Goal: Information Seeking & Learning: Learn about a topic

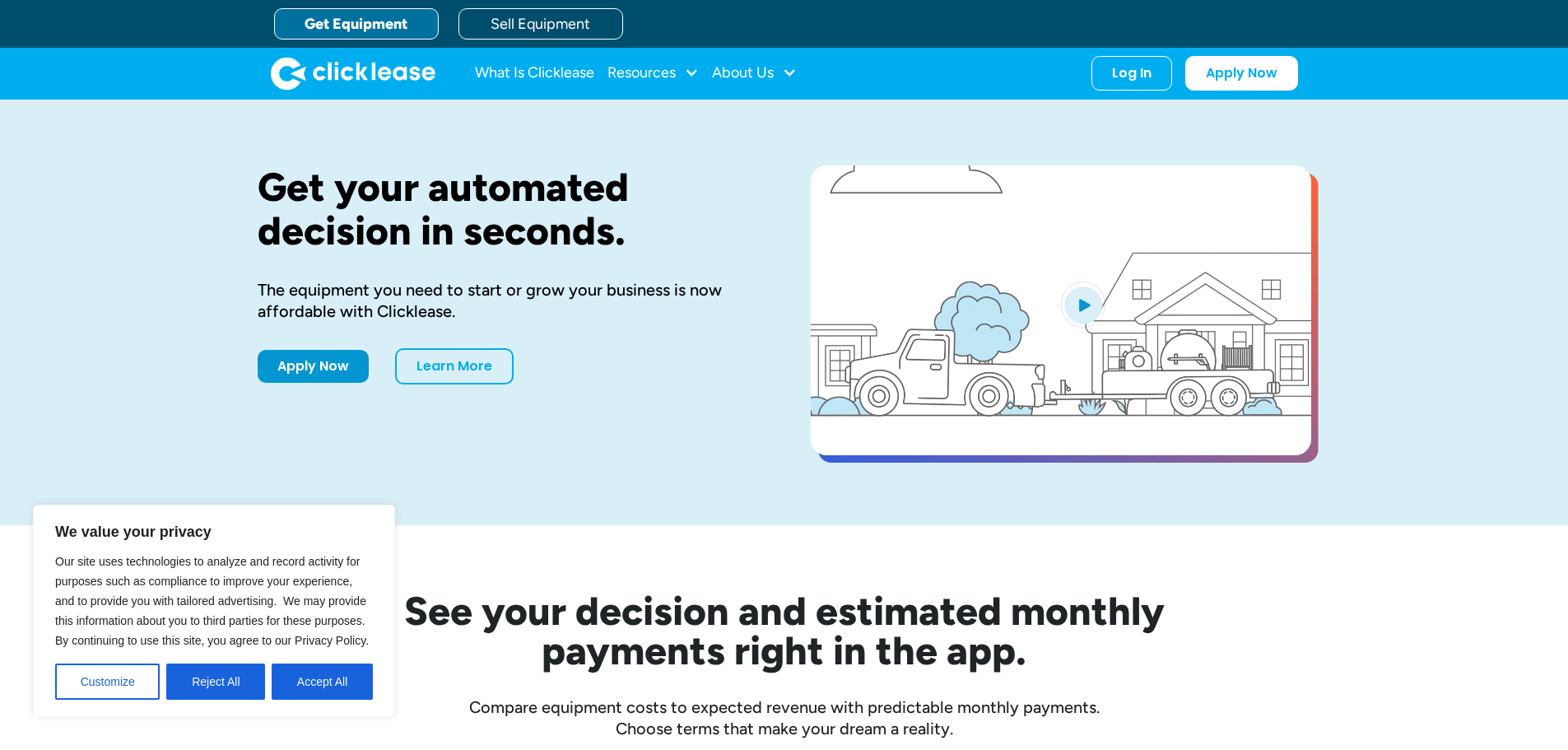
click at [236, 408] on div "Get your automated decision in seconds. The equipment you need to start or grow…" at bounding box center [784, 312] width 1568 height 426
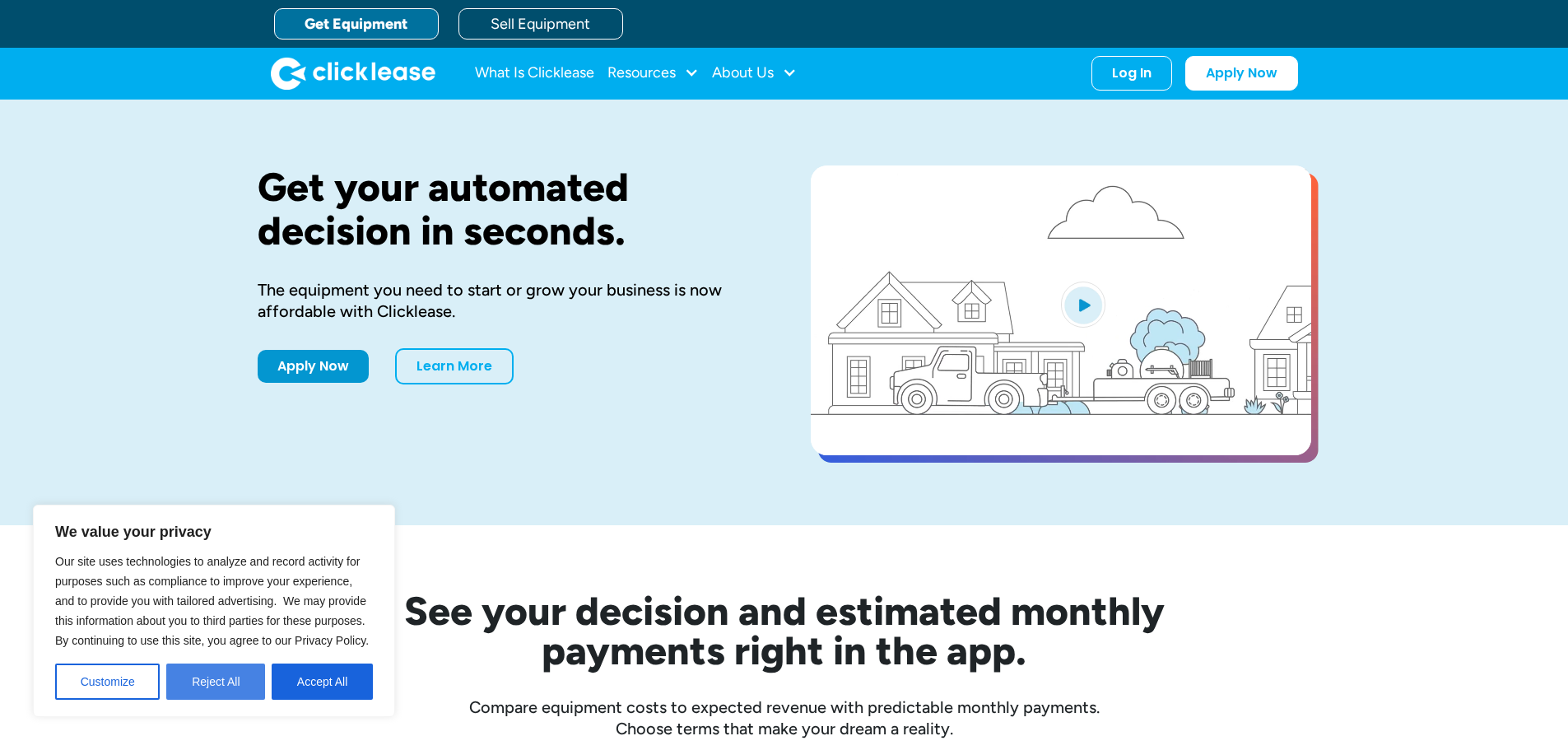
click at [235, 683] on button "Reject All" at bounding box center [215, 681] width 98 height 36
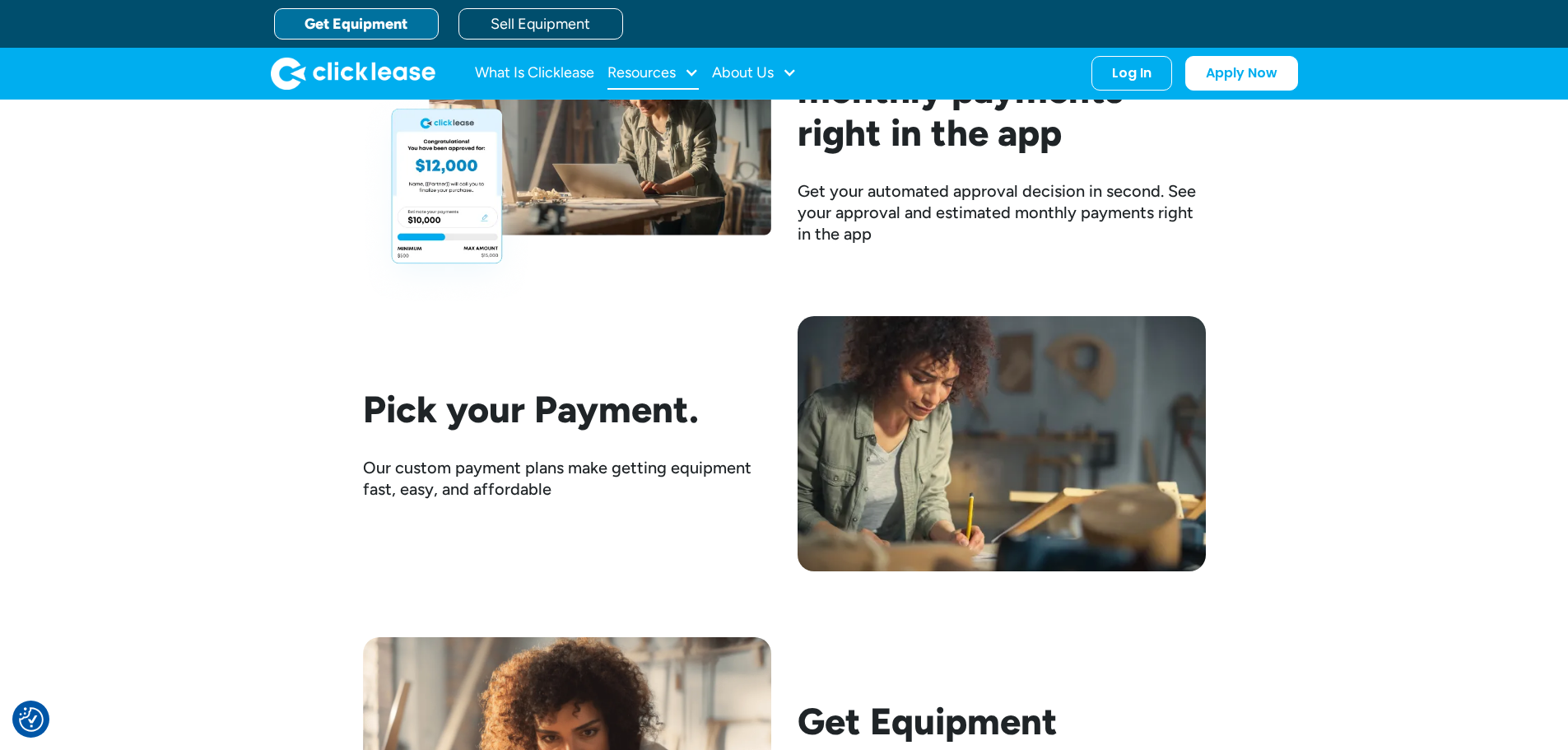
scroll to position [2305, 0]
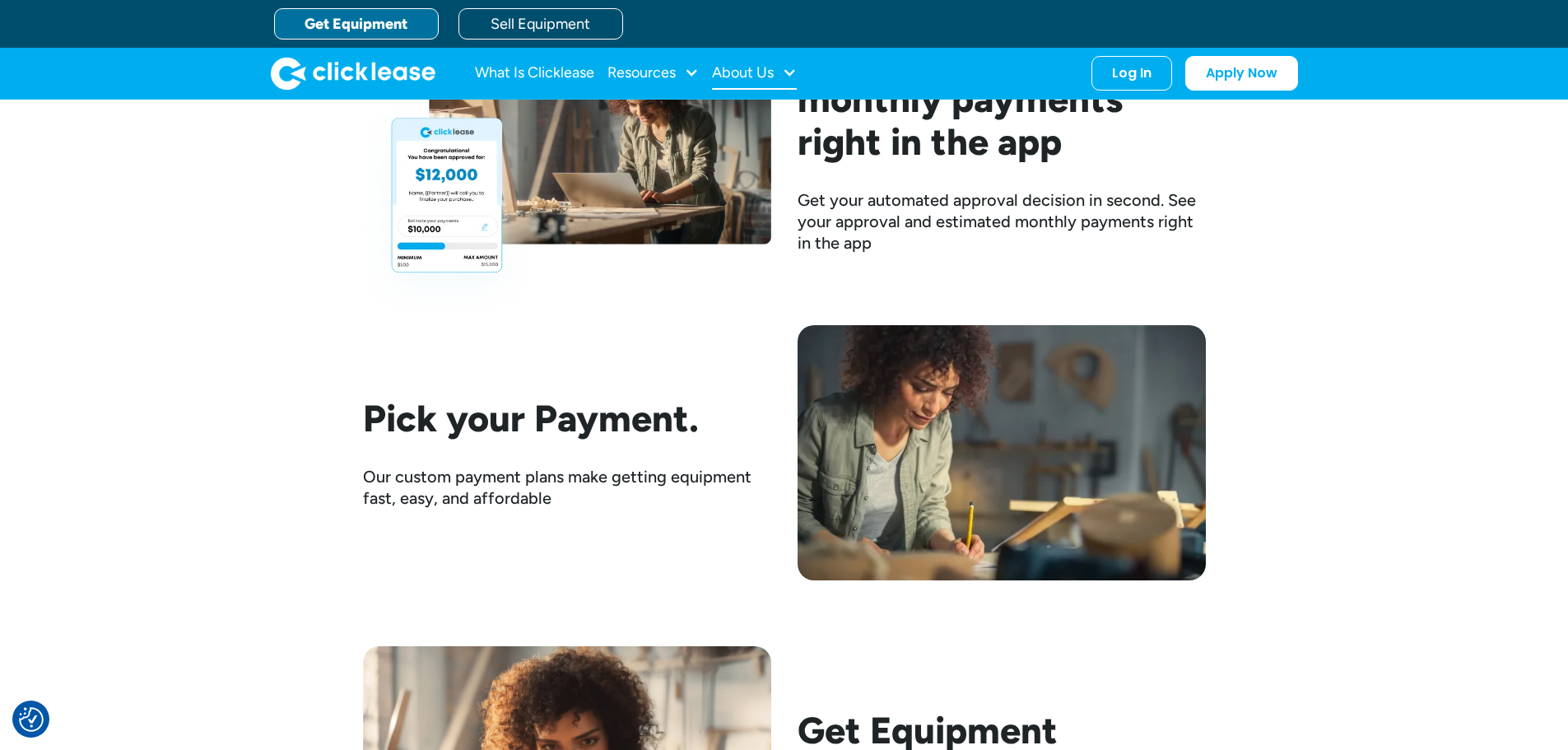
click at [736, 72] on div "About Us" at bounding box center [743, 72] width 61 height 0
click at [638, 72] on div "Resources" at bounding box center [642, 72] width 69 height 0
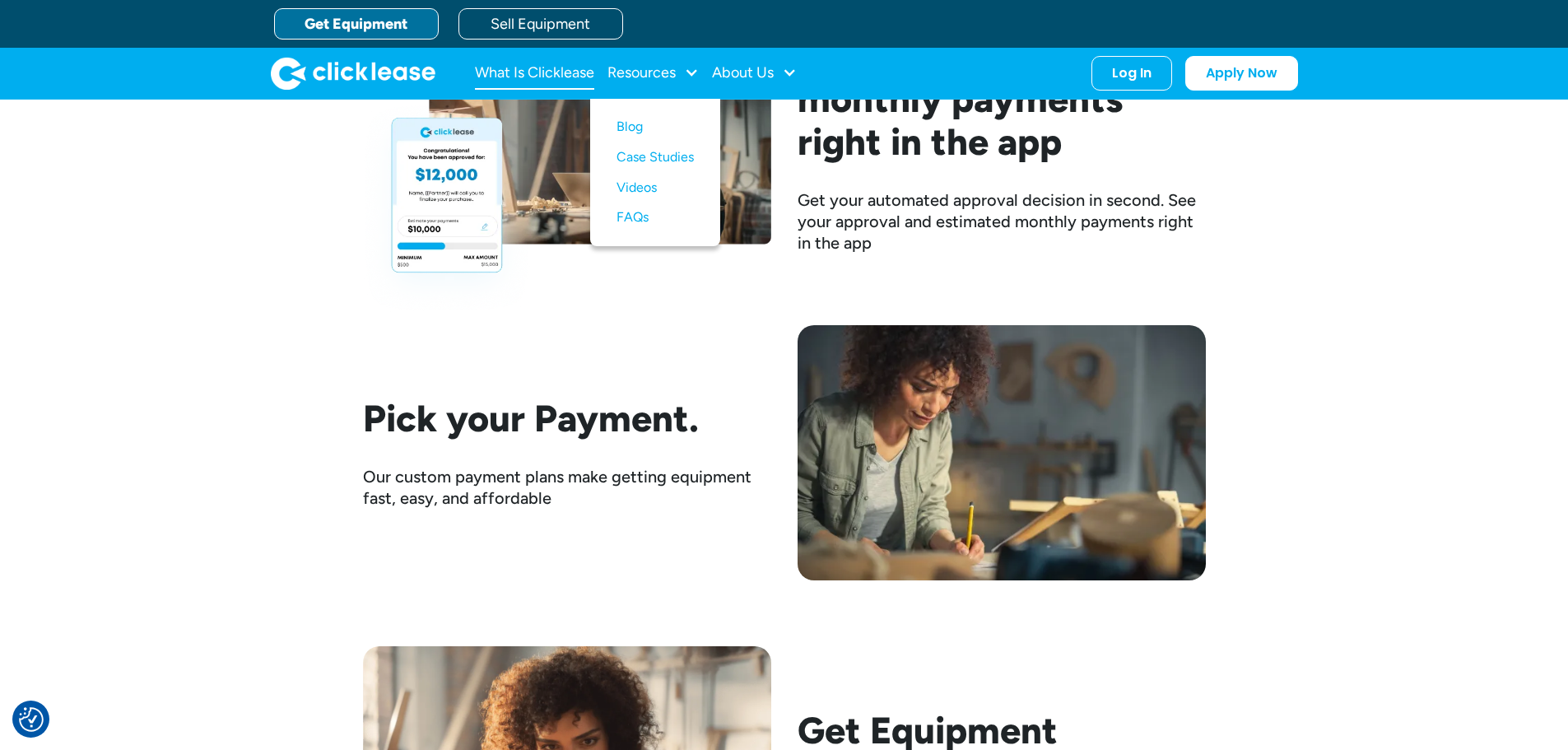
click at [538, 74] on link "What Is Clicklease" at bounding box center [534, 73] width 119 height 32
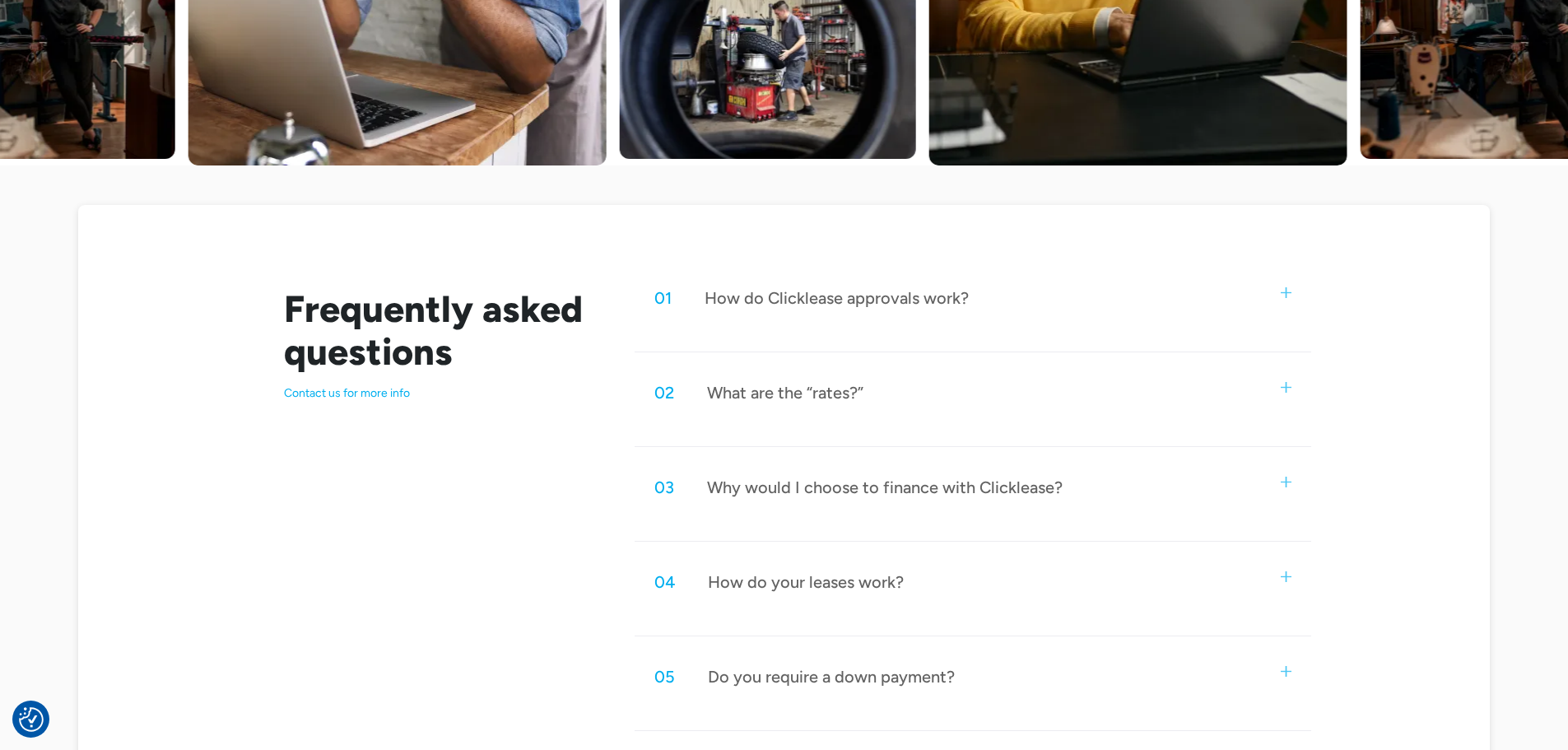
scroll to position [659, 0]
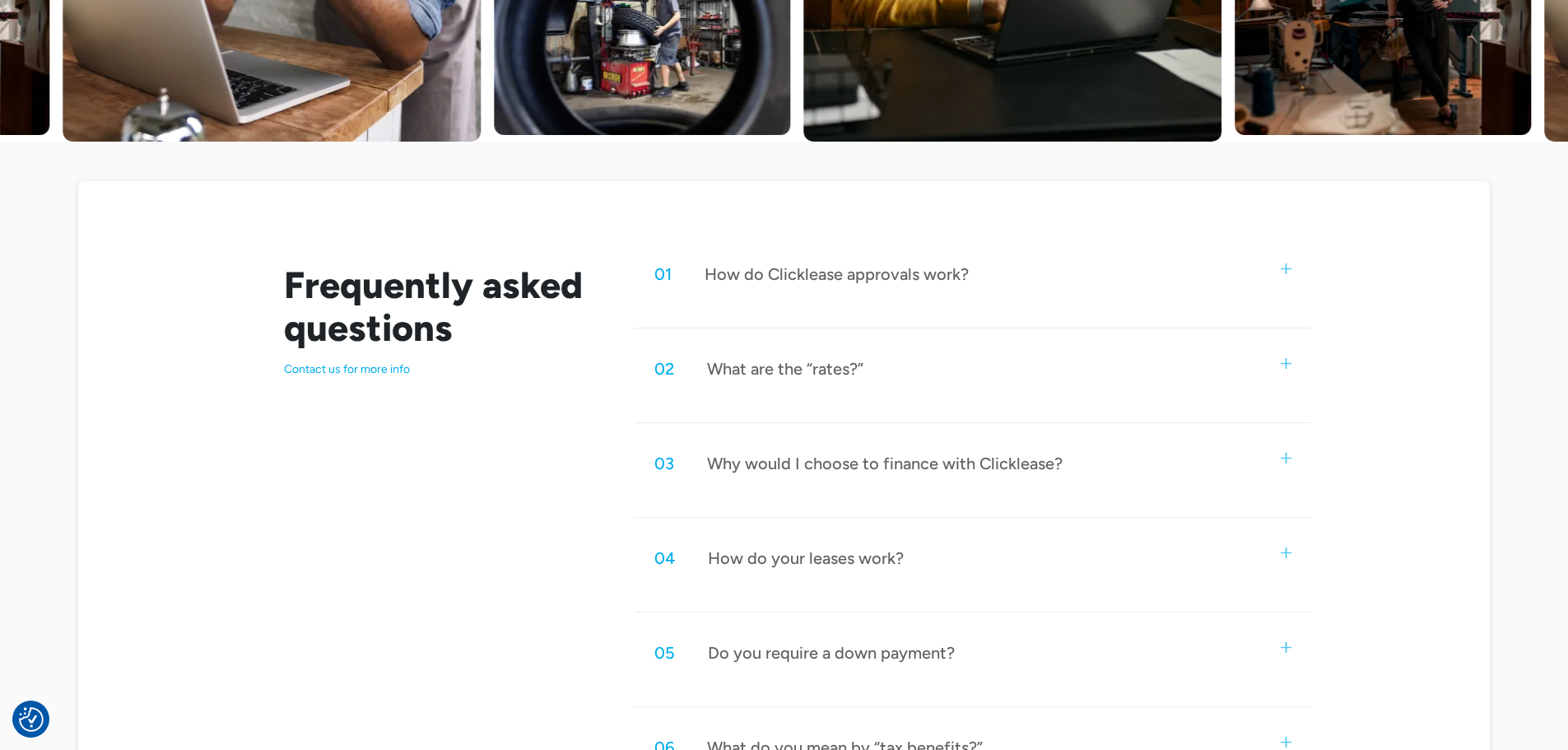
click at [953, 276] on div "How do Clicklease approvals work?" at bounding box center [837, 274] width 264 height 22
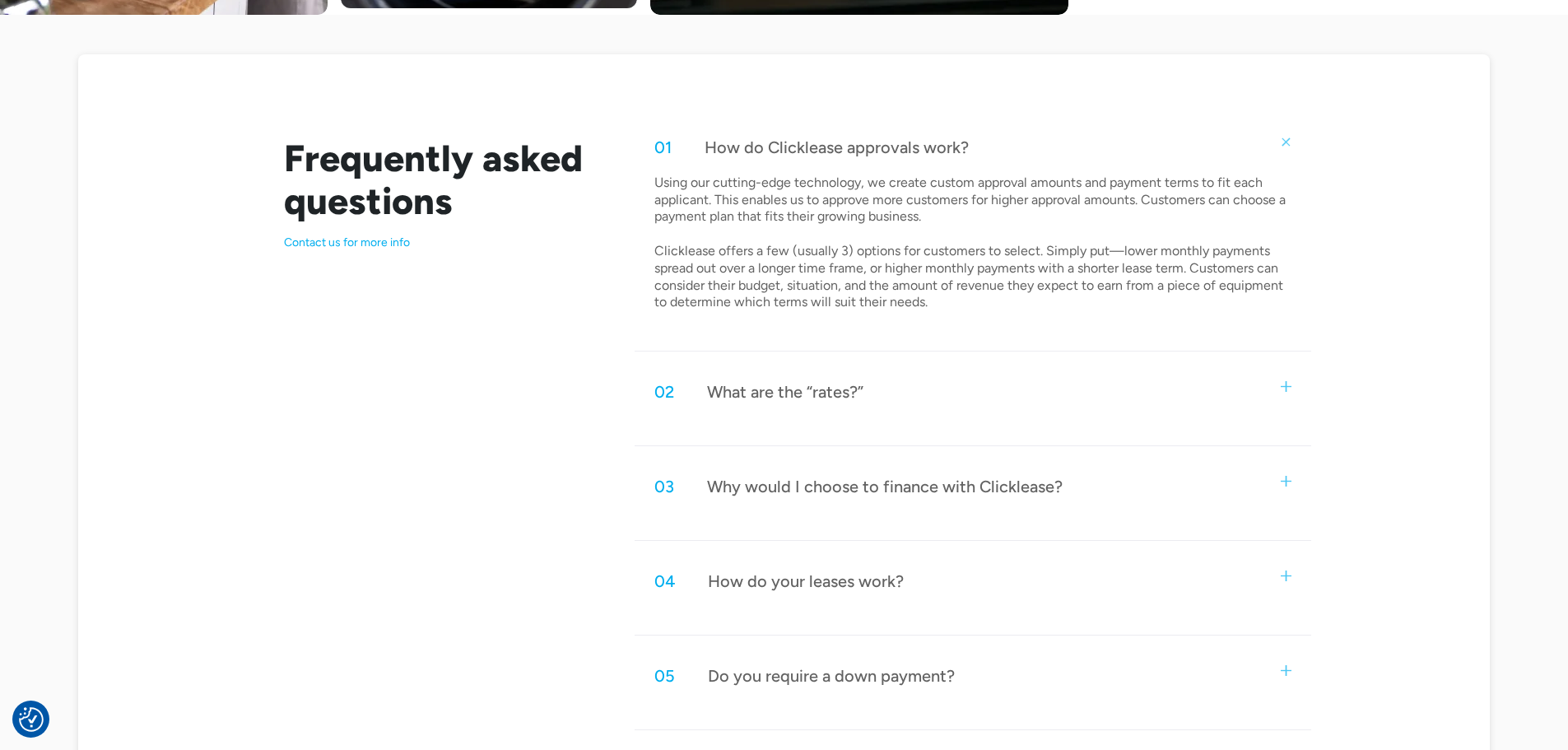
scroll to position [905, 0]
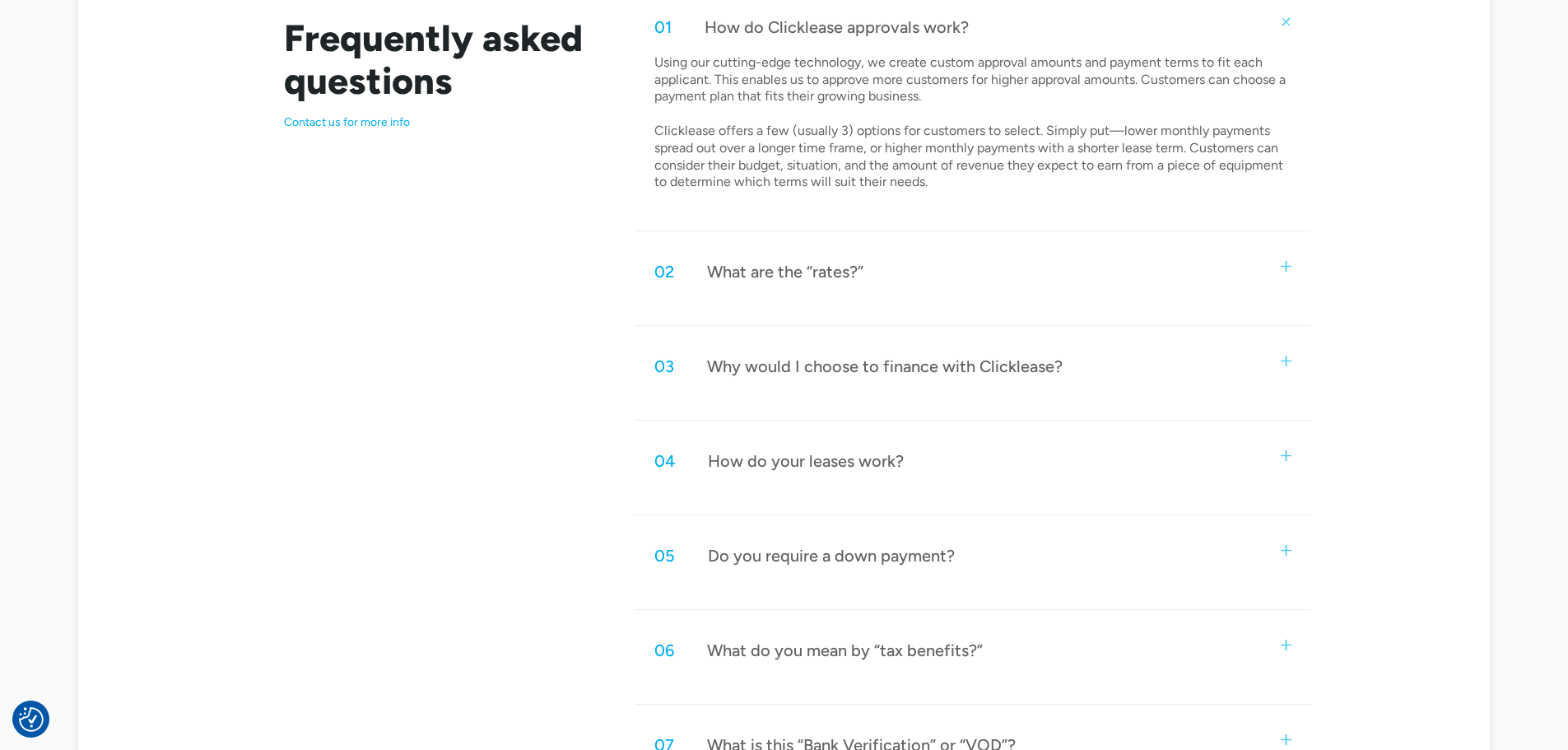
click at [1283, 269] on img at bounding box center [1286, 266] width 11 height 11
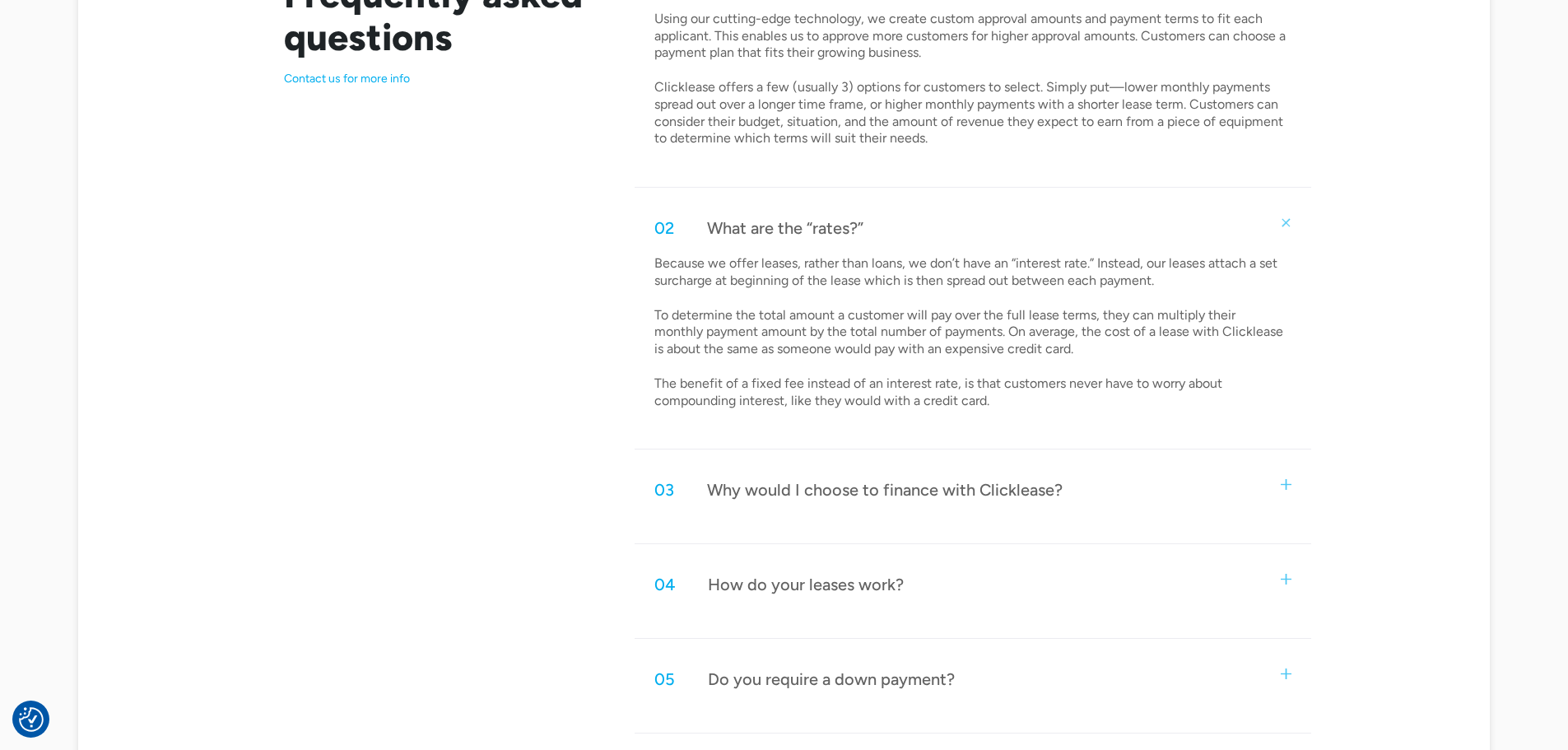
scroll to position [987, 0]
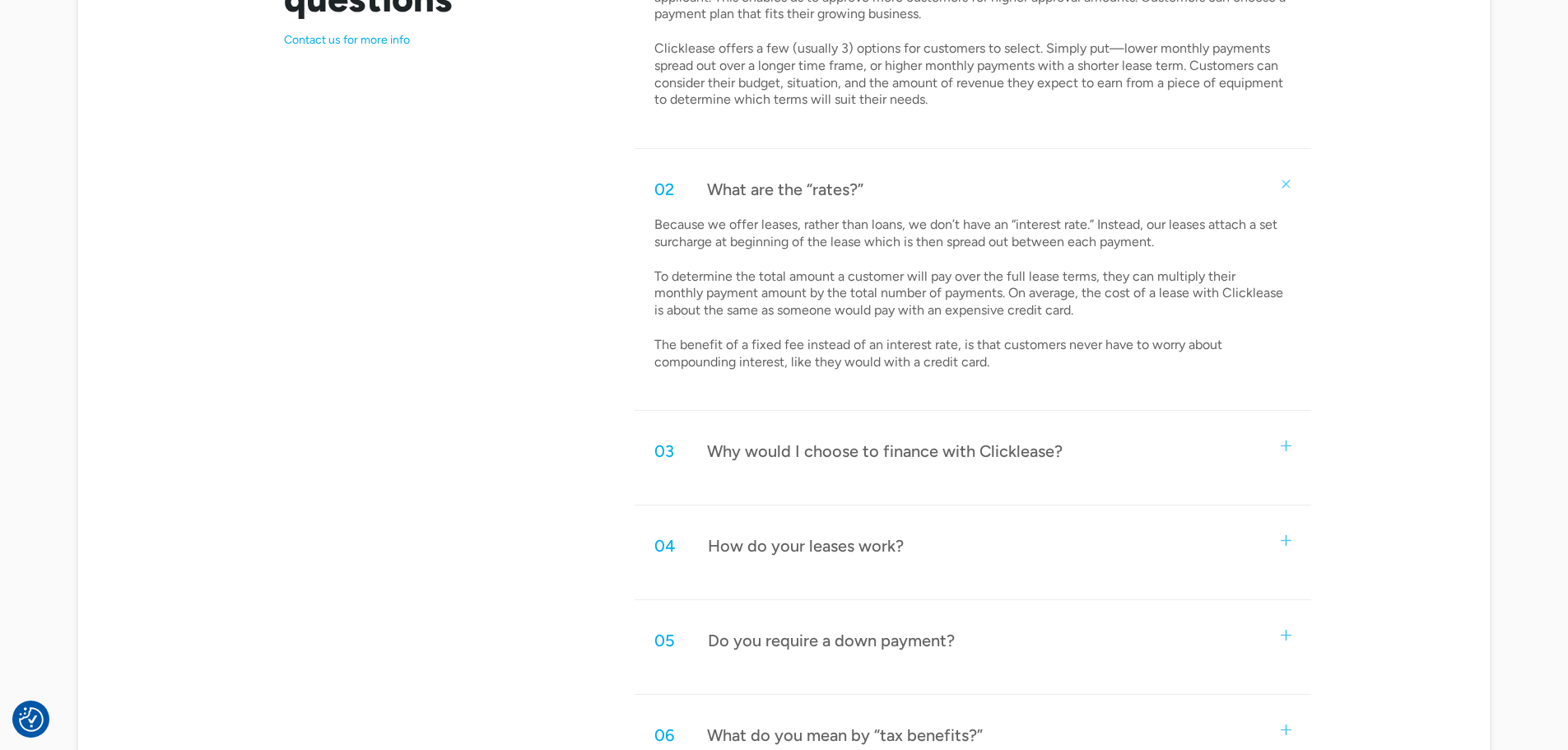
click at [829, 457] on div "Why would I choose to finance with Clicklease?" at bounding box center [885, 451] width 356 height 22
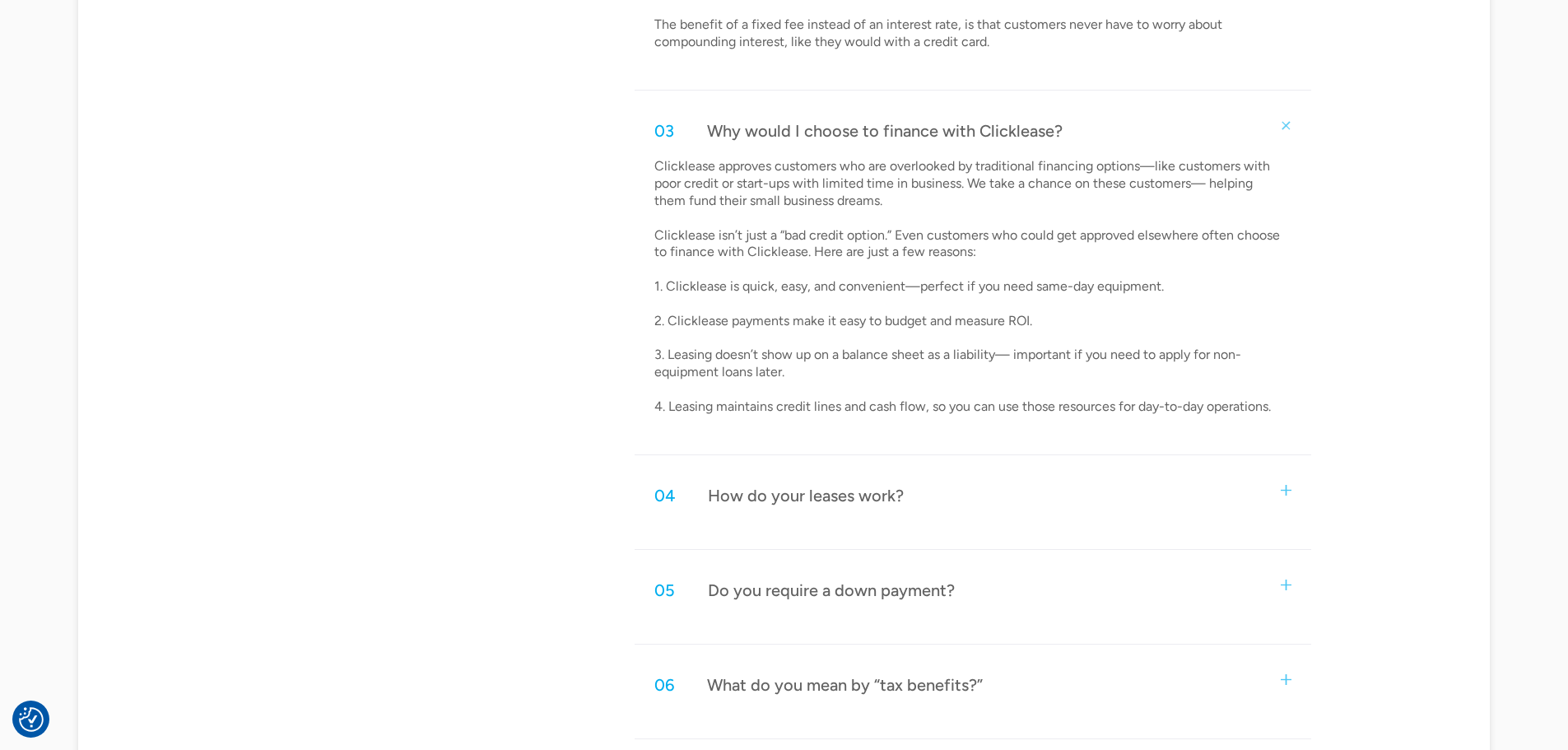
scroll to position [1317, 0]
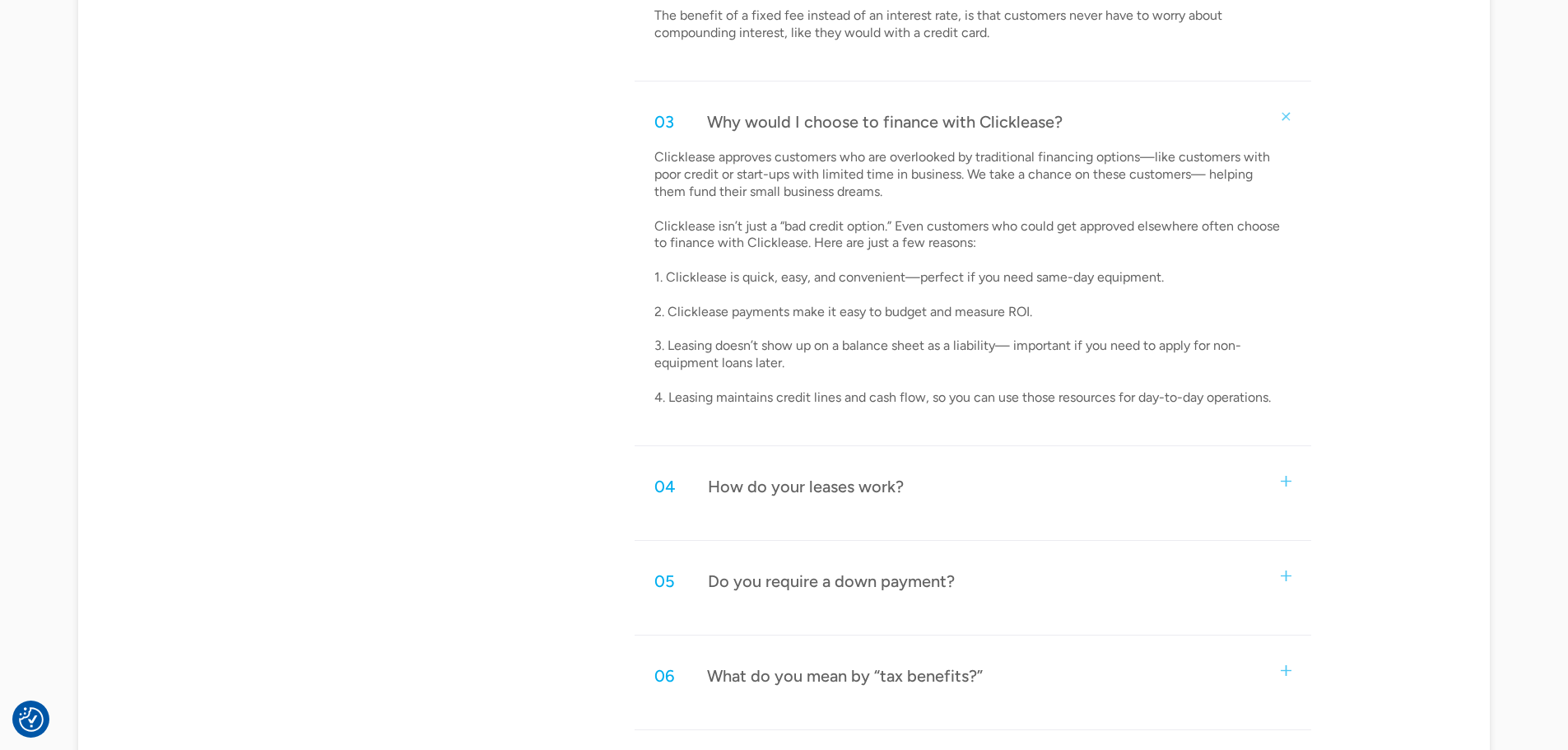
click at [743, 488] on div "How do your leases work?" at bounding box center [805, 486] width 196 height 22
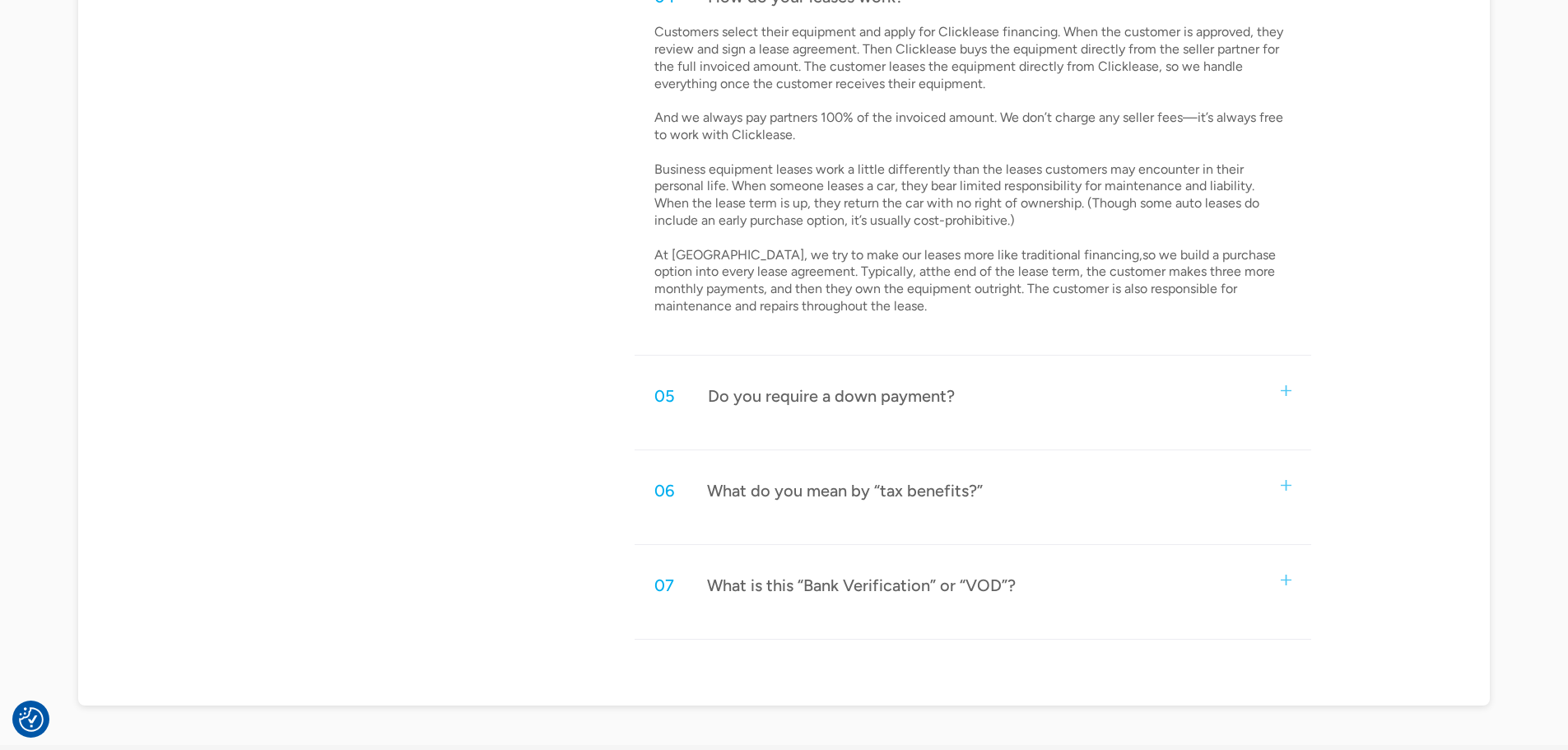
scroll to position [1811, 0]
click at [737, 396] on div "Do you require a down payment?" at bounding box center [831, 392] width 247 height 22
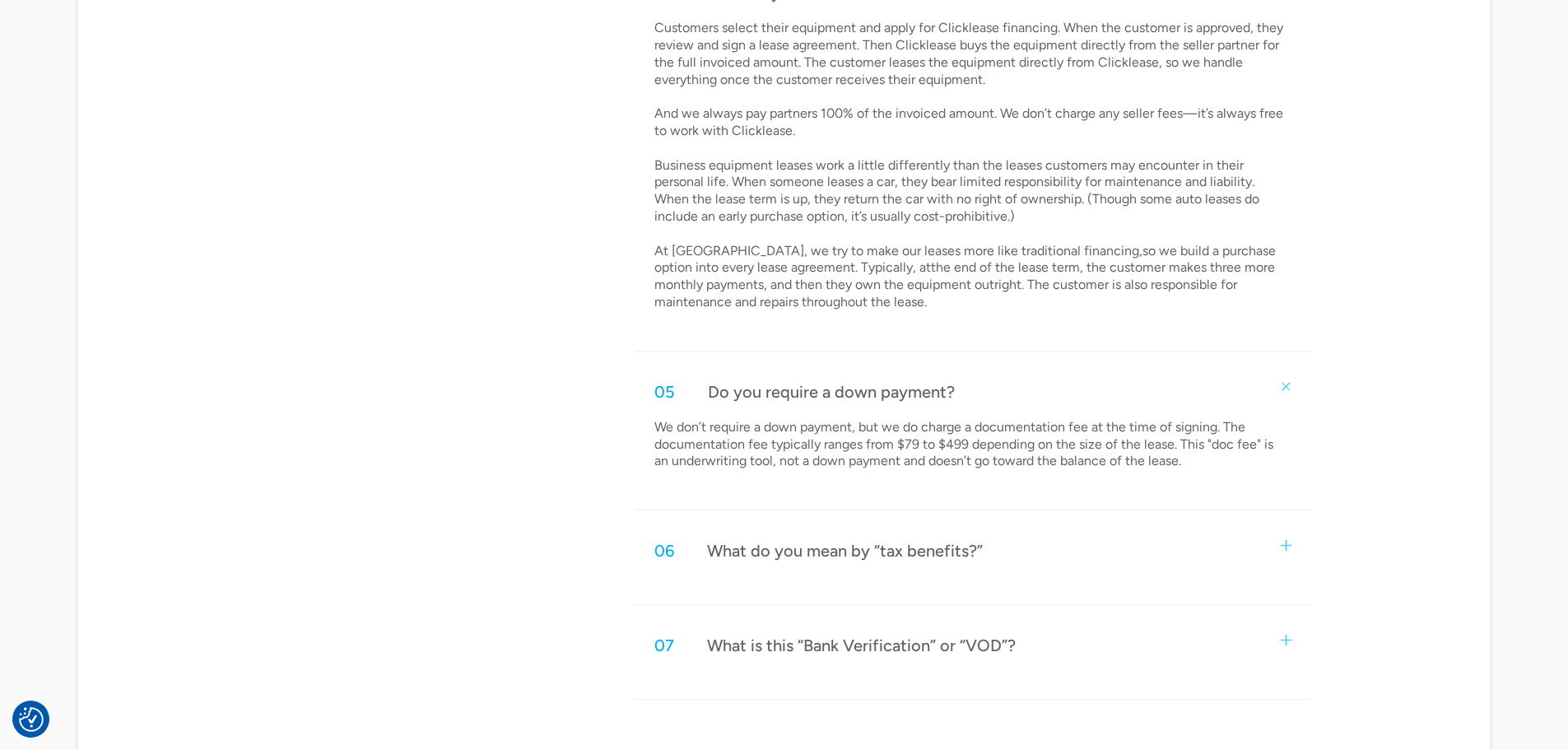
click at [825, 565] on div "06 What do you mean by “tax benefits?”" at bounding box center [972, 551] width 676 height 54
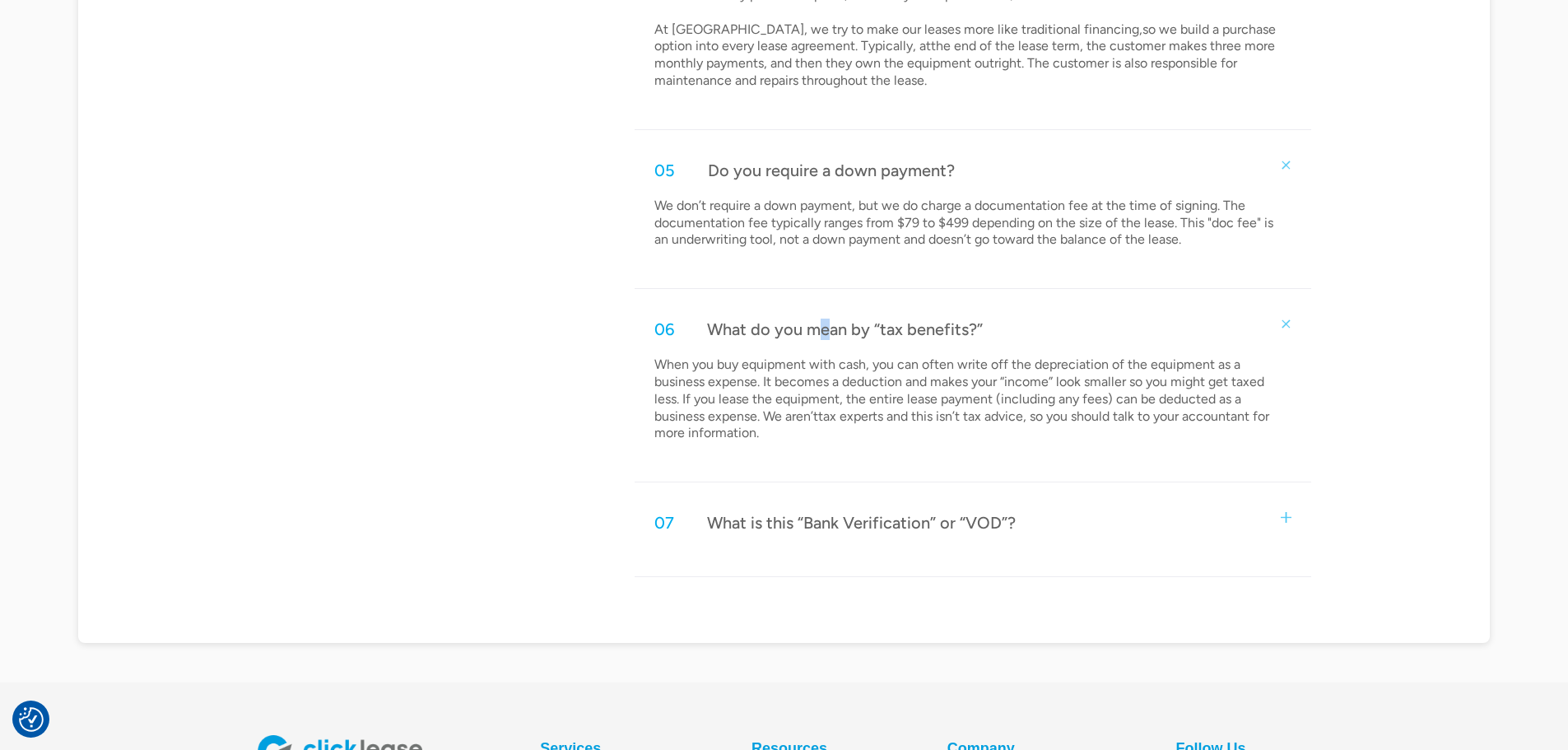
scroll to position [2140, 0]
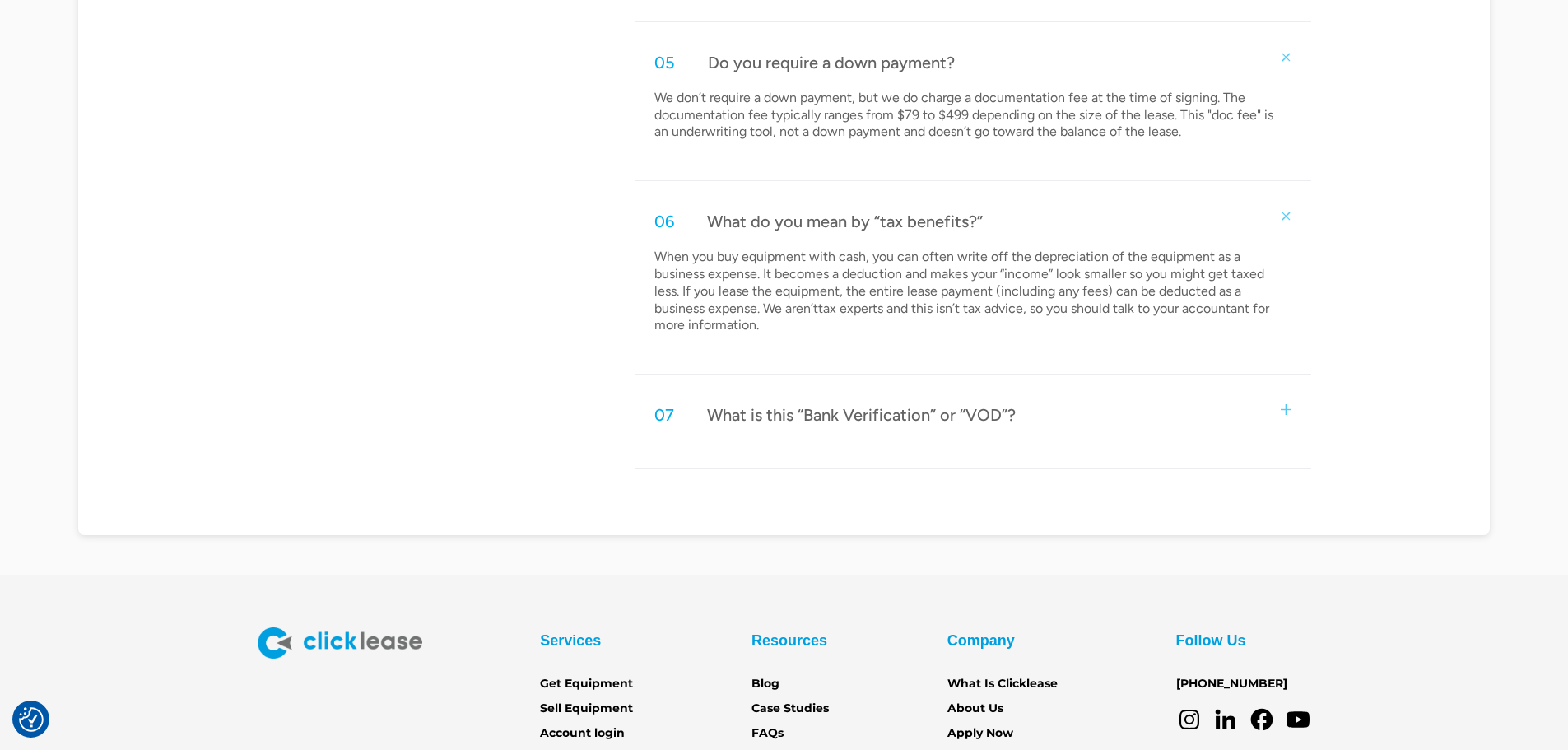
click at [898, 427] on div "07 What is this “Bank Verification” or “VOD”?" at bounding box center [972, 415] width 676 height 54
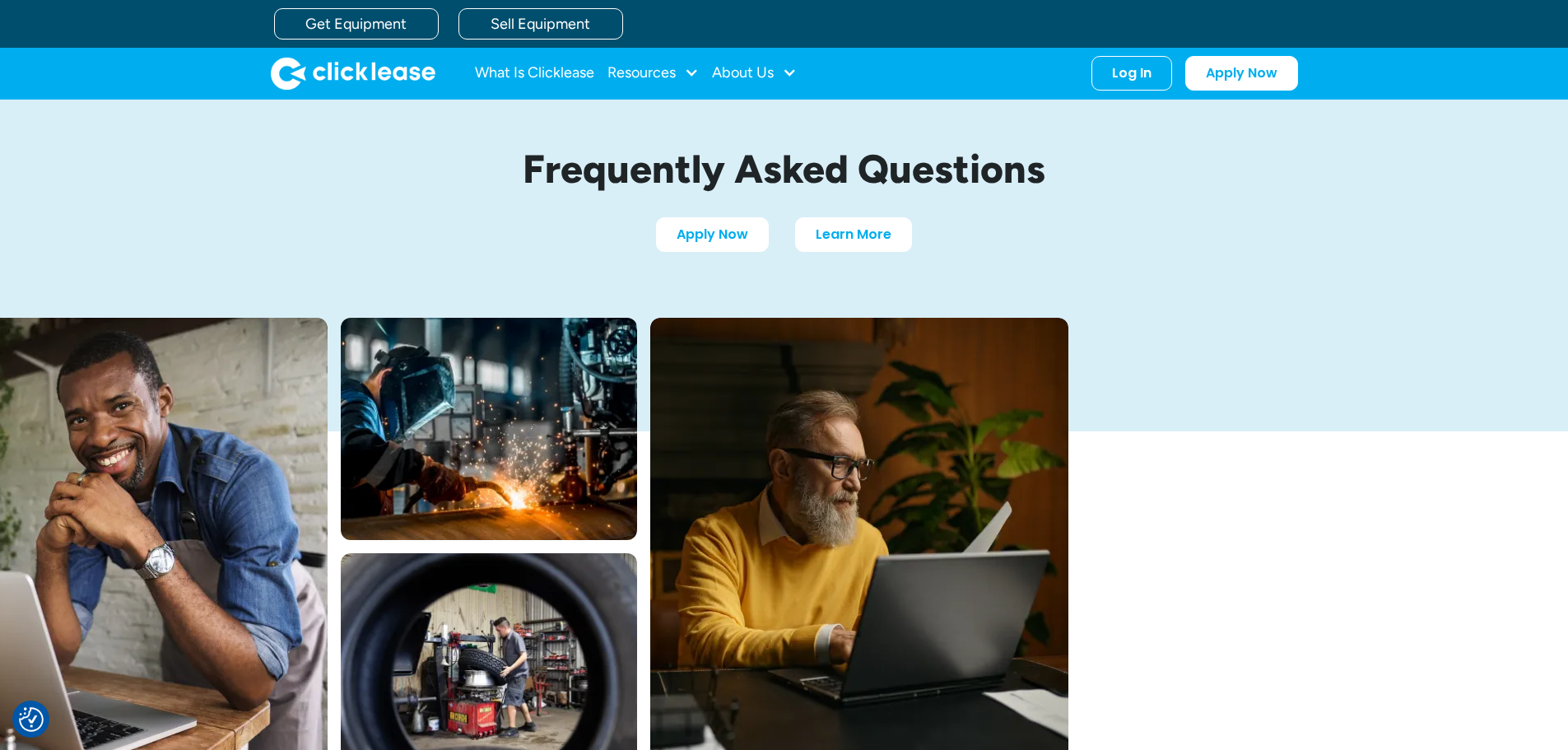
scroll to position [0, 0]
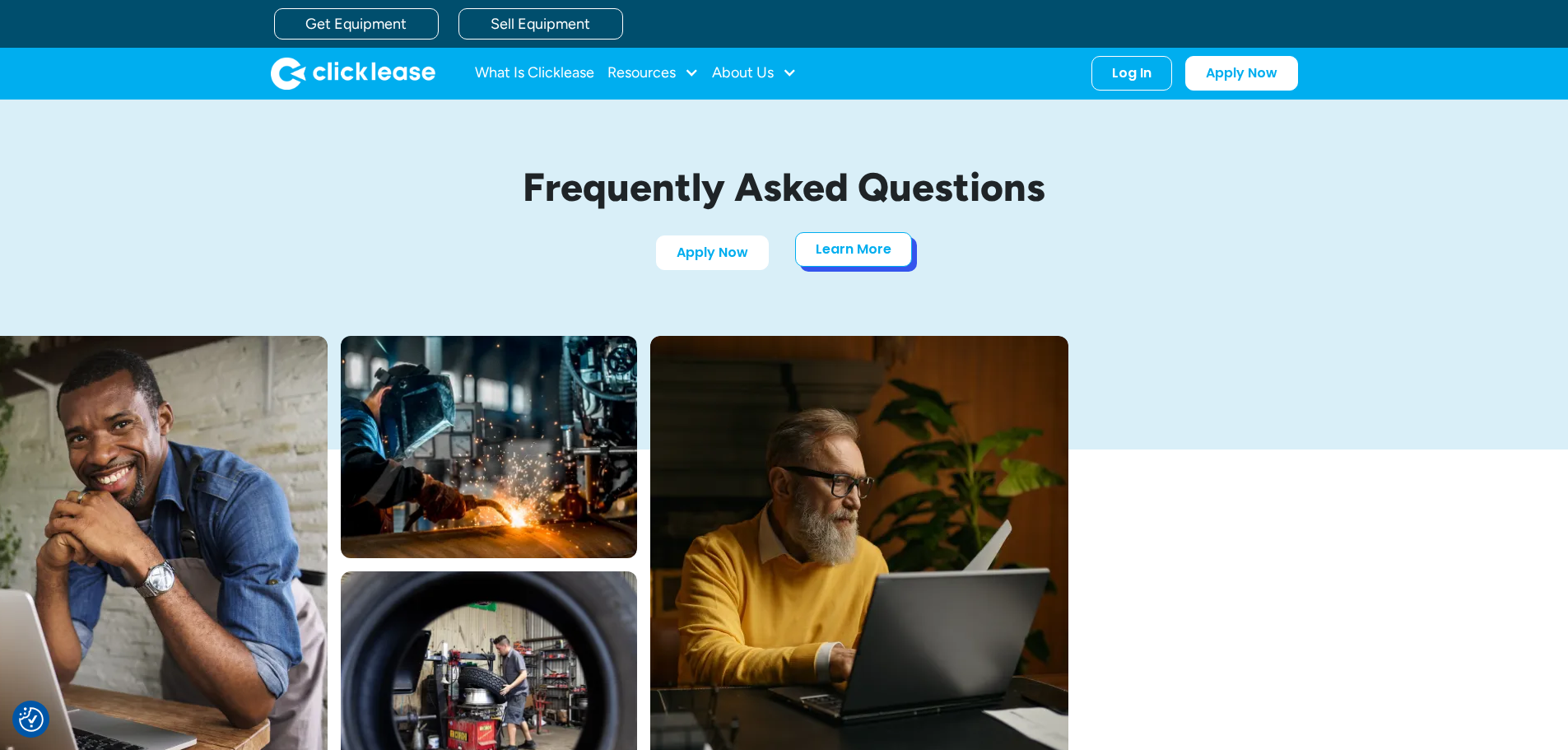
click at [838, 255] on link "Learn More" at bounding box center [854, 249] width 117 height 34
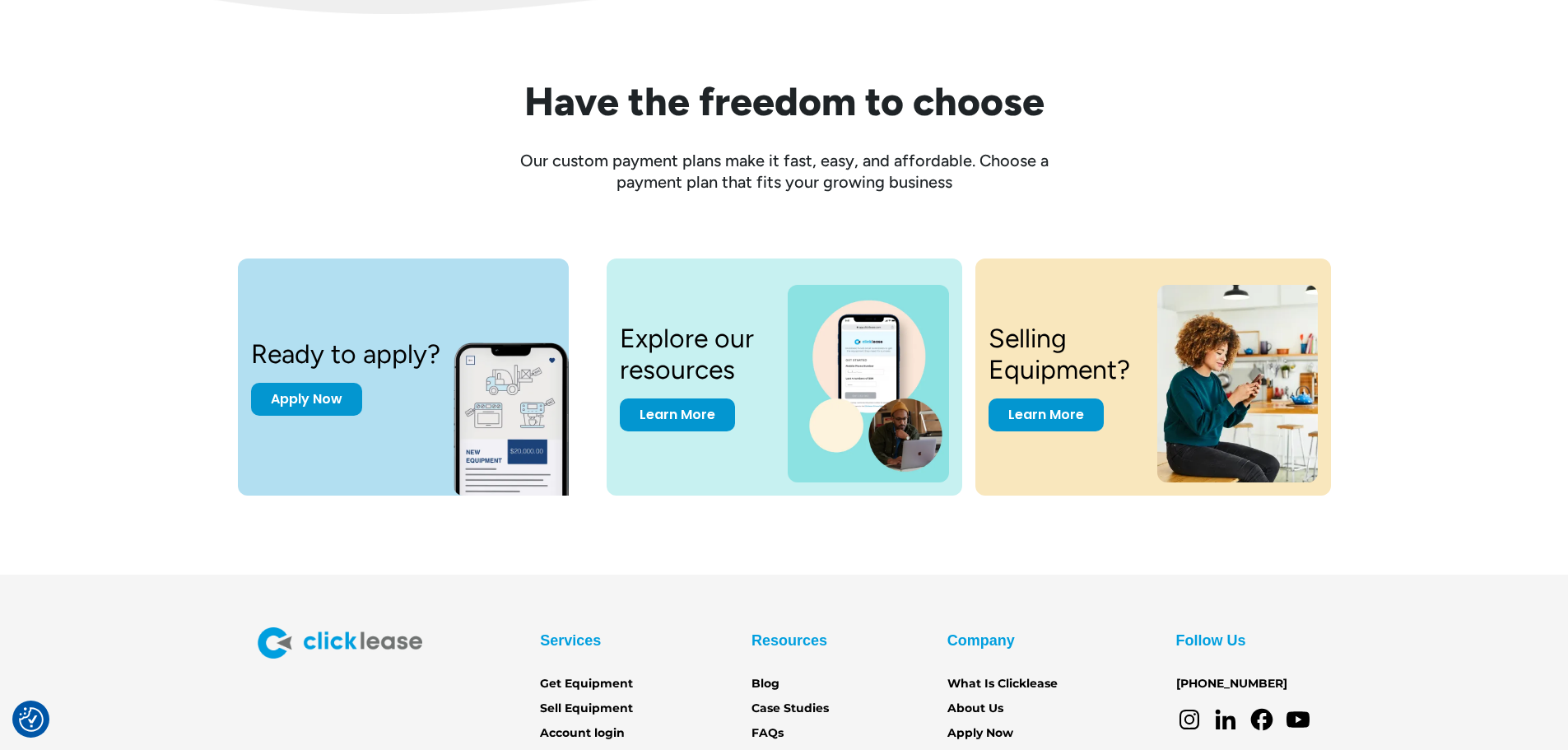
scroll to position [2284, 0]
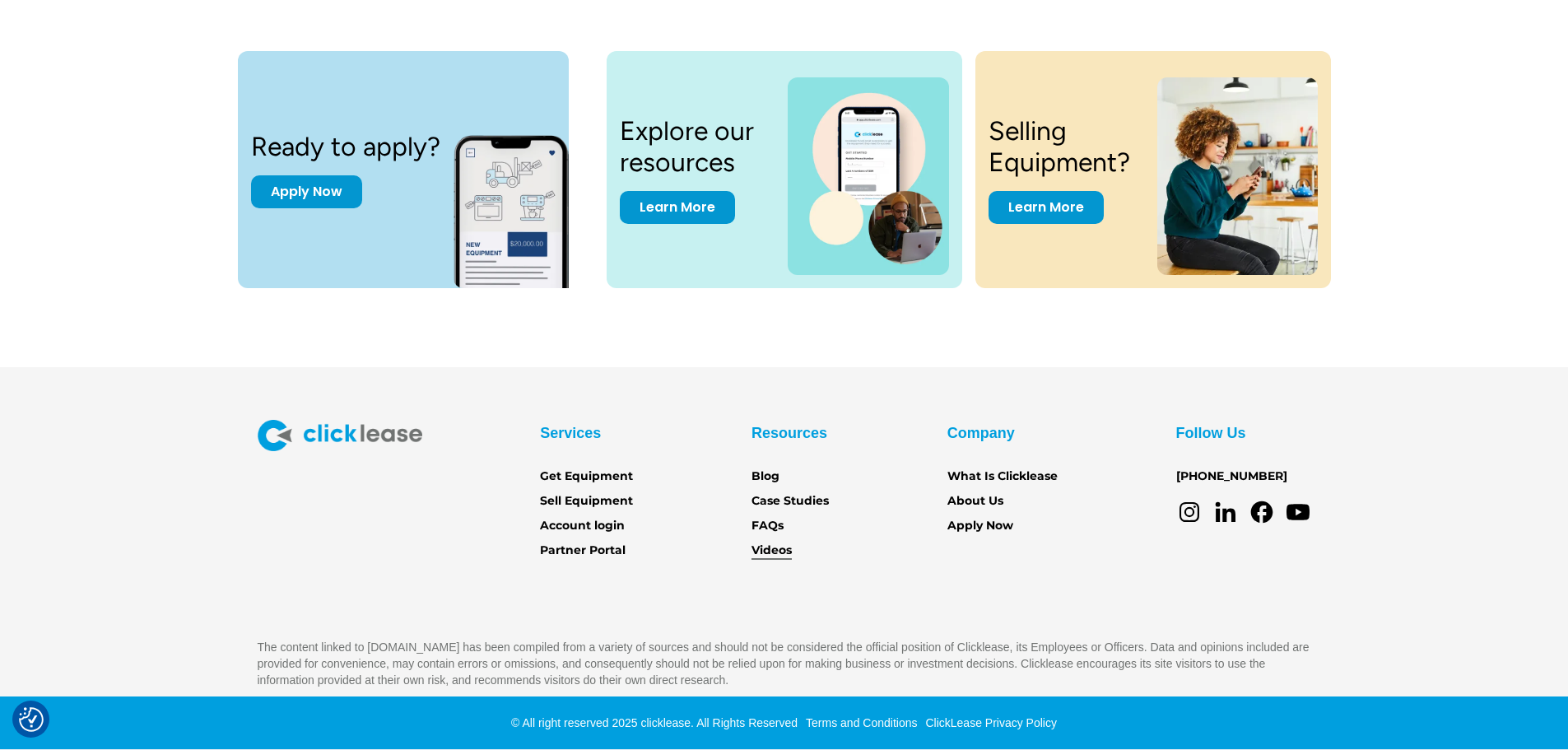
click at [763, 548] on link "Videos" at bounding box center [772, 551] width 41 height 18
